Goal: Information Seeking & Learning: Learn about a topic

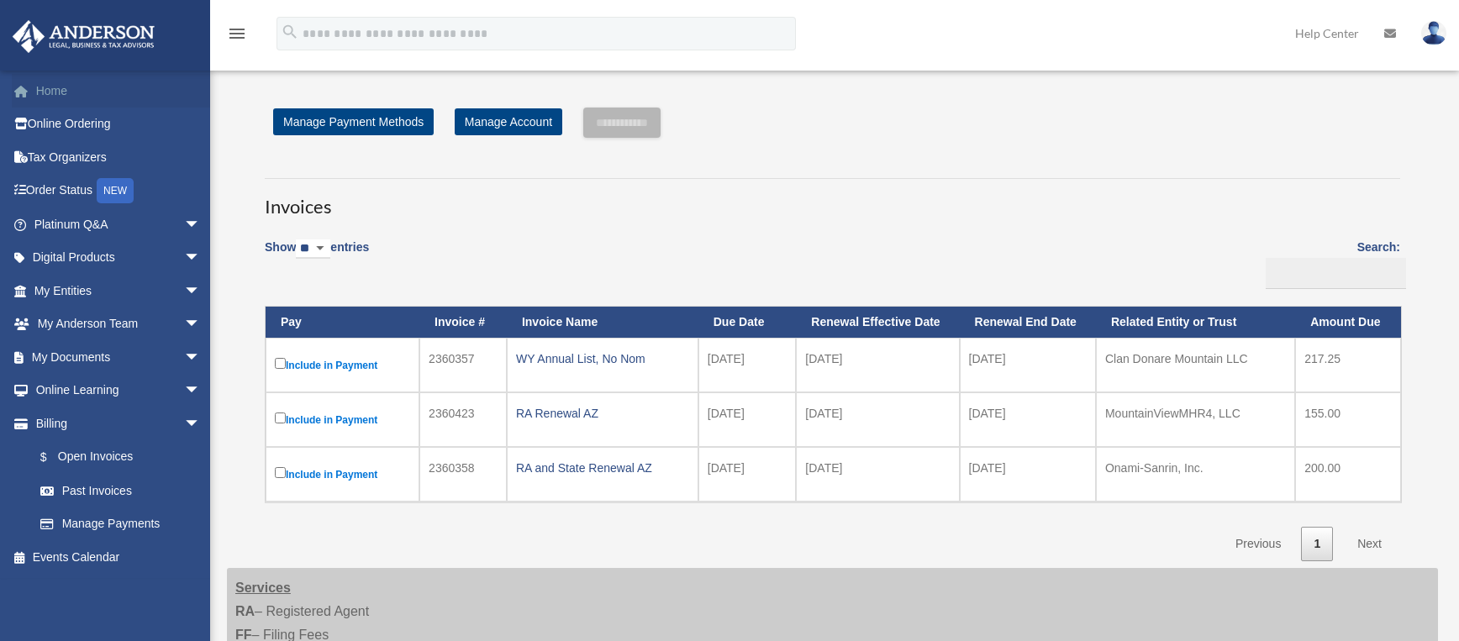
click at [57, 95] on link "Home" at bounding box center [119, 91] width 214 height 34
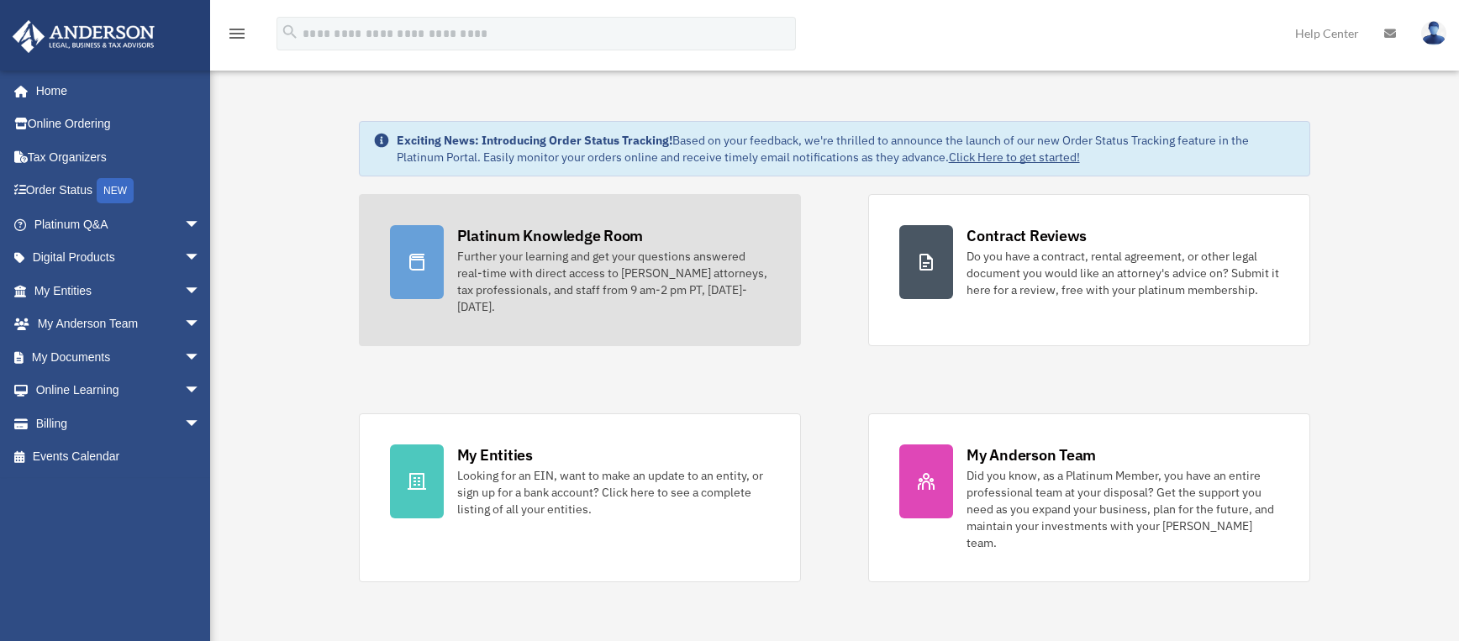
click at [572, 254] on div "Further your learning and get your questions answered real-time with direct acc…" at bounding box center [613, 281] width 313 height 67
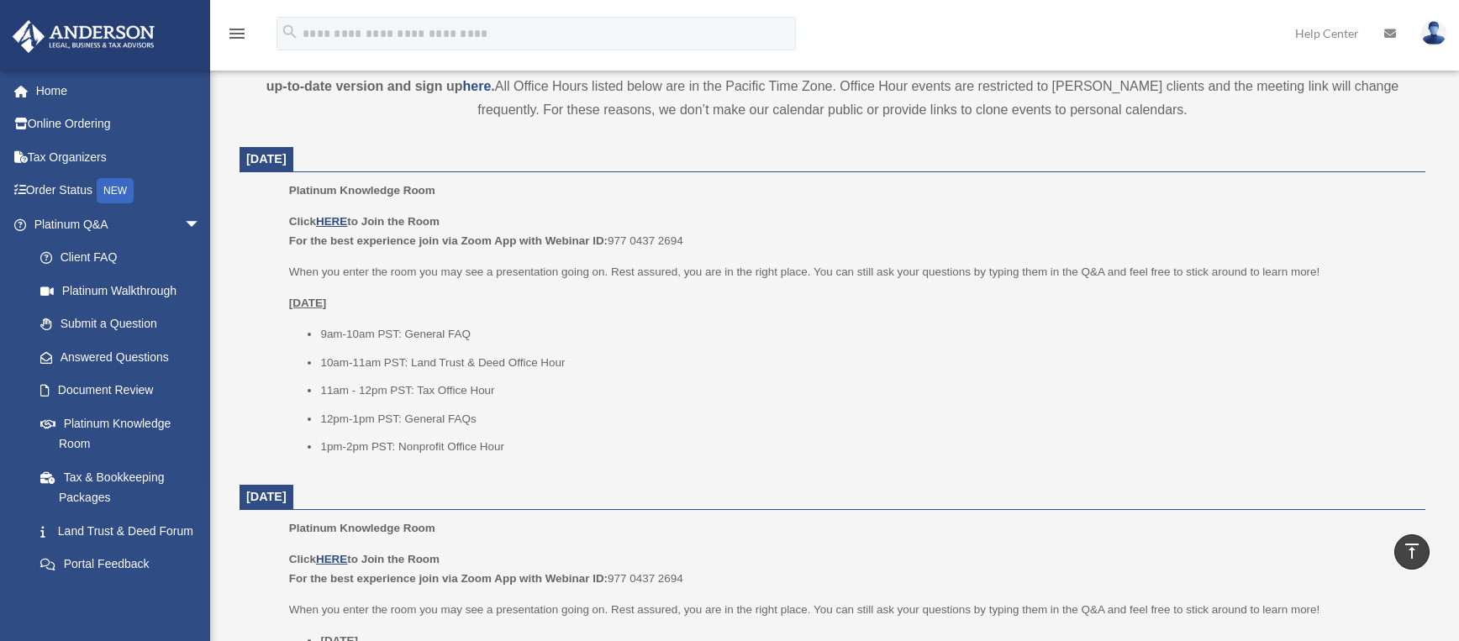
scroll to position [630, 0]
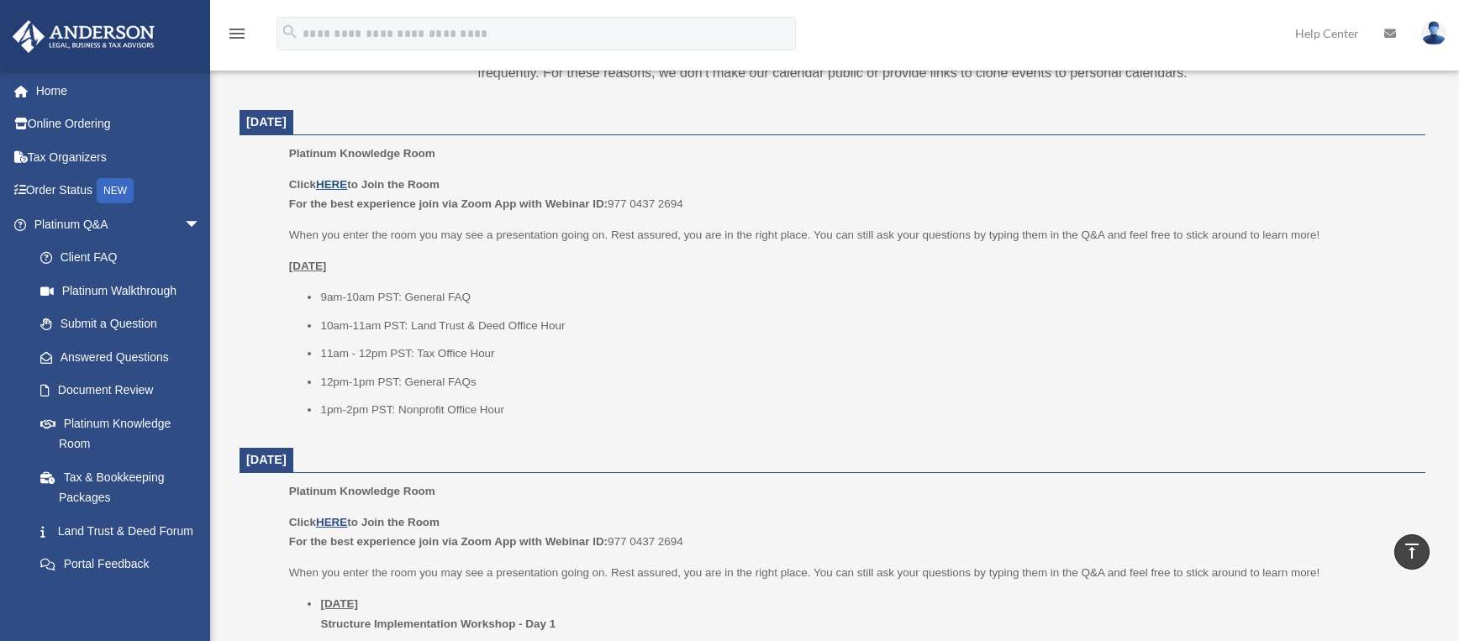
click at [338, 186] on u "HERE" at bounding box center [331, 184] width 31 height 13
